Goal: Task Accomplishment & Management: Manage account settings

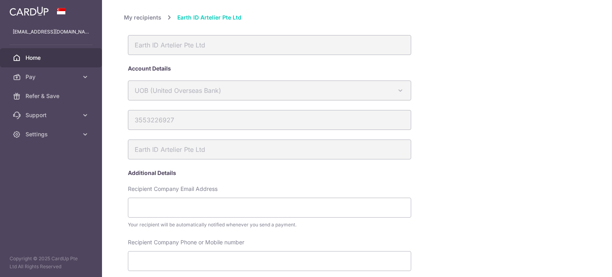
click at [29, 58] on span "Home" at bounding box center [52, 58] width 53 height 8
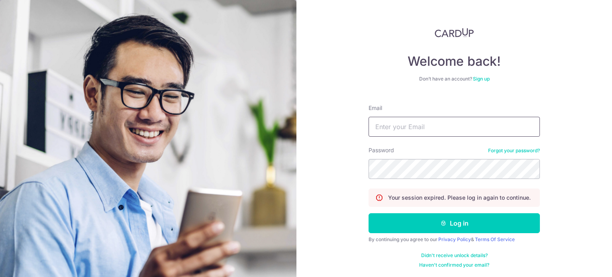
click at [389, 126] on input "Email" at bounding box center [454, 127] width 171 height 20
type input "[EMAIL_ADDRESS][DOMAIN_NAME]"
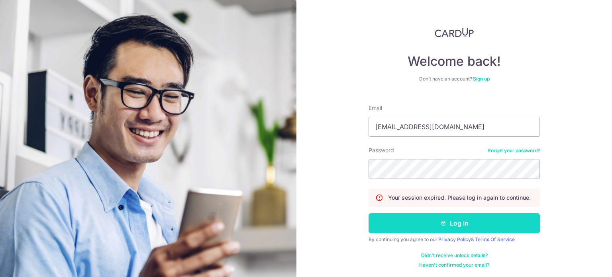
click at [403, 222] on button "Log in" at bounding box center [454, 223] width 171 height 20
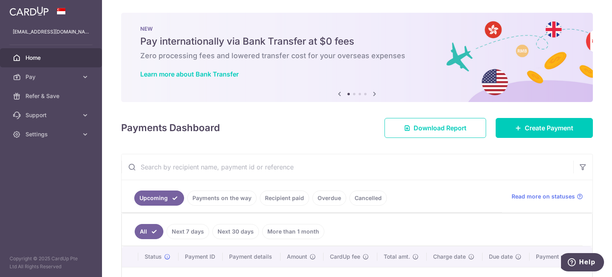
scroll to position [89, 0]
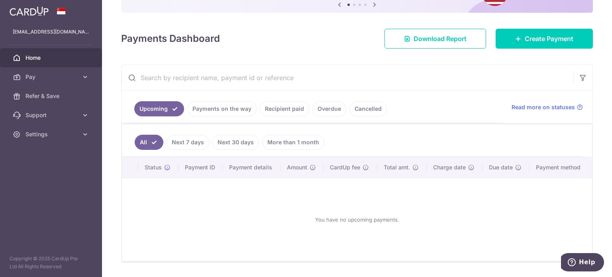
click at [220, 110] on link "Payments on the way" at bounding box center [221, 108] width 69 height 15
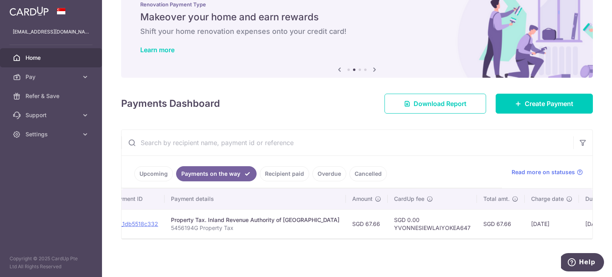
scroll to position [0, 0]
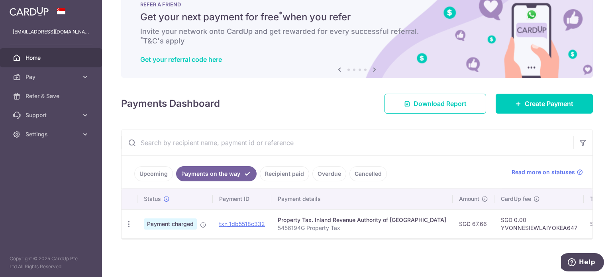
click at [256, 216] on td "txn_1db5518c332" at bounding box center [242, 223] width 59 height 29
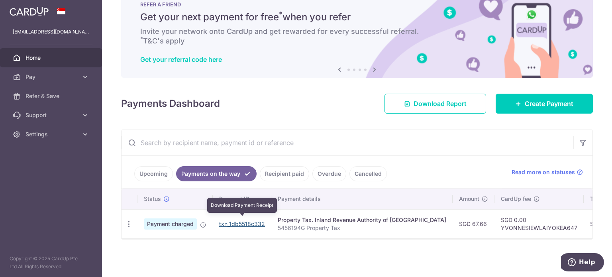
click at [254, 220] on link "txn_1db5518c332" at bounding box center [242, 223] width 46 height 7
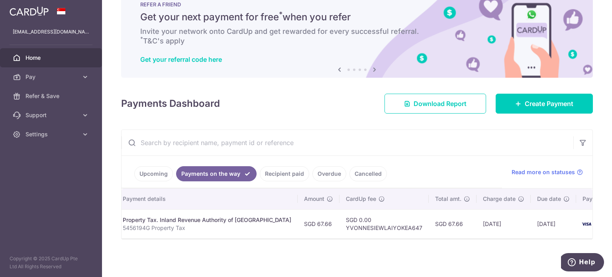
scroll to position [0, 170]
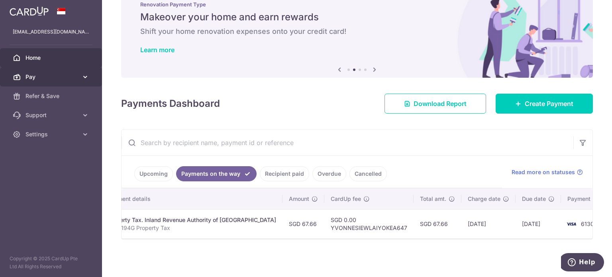
click at [79, 75] on link "Pay" at bounding box center [51, 76] width 102 height 19
